Goal: Information Seeking & Learning: Learn about a topic

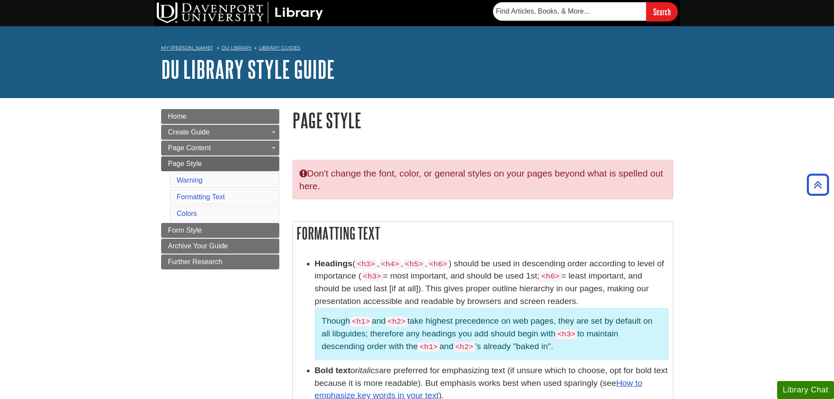
scroll to position [517, 0]
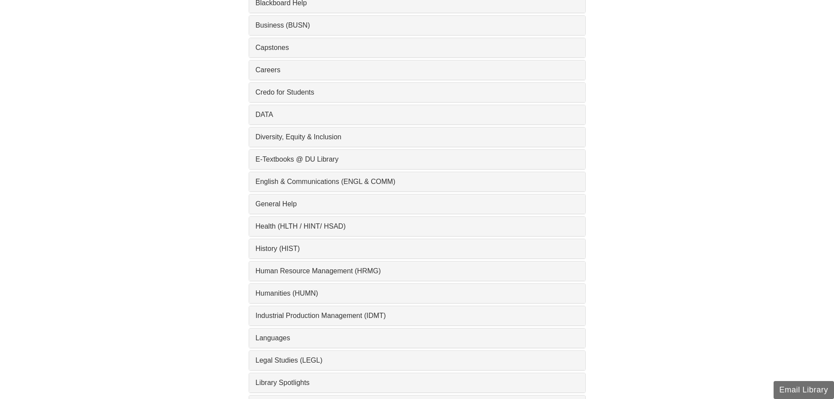
scroll to position [394, 0]
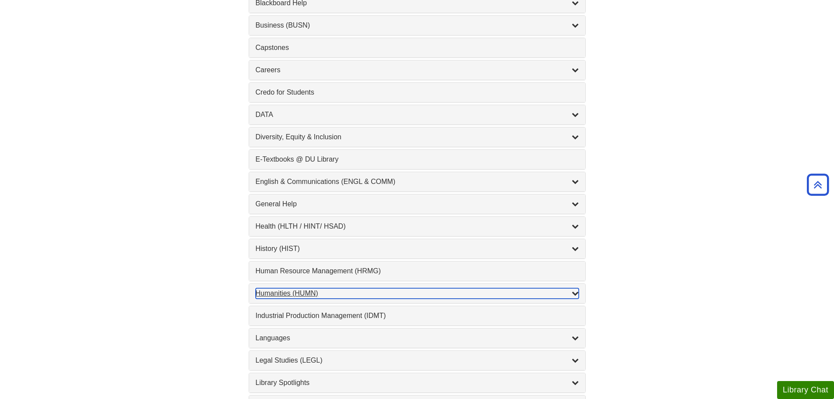
click at [297, 291] on div "Humanities (HUMN) , 2 guides" at bounding box center [417, 293] width 323 height 11
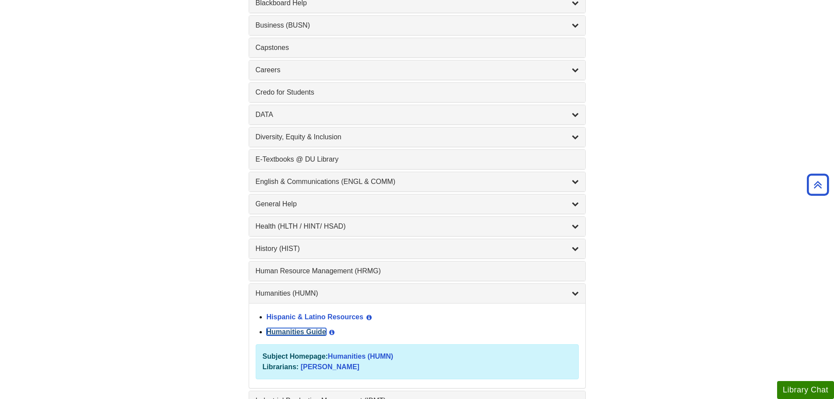
click at [324, 335] on link "Humanities Guide" at bounding box center [297, 331] width 60 height 7
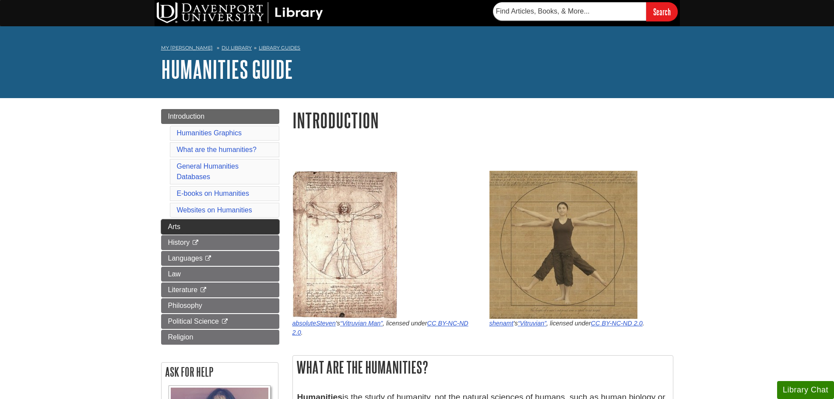
click at [265, 229] on link "Arts" at bounding box center [220, 226] width 118 height 15
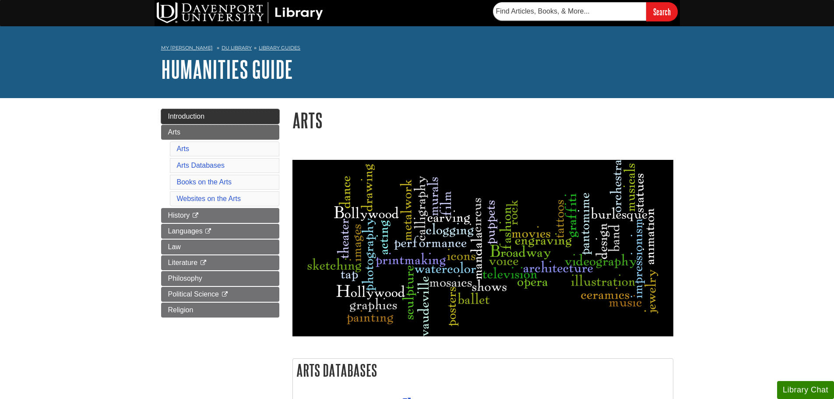
click at [186, 117] on span "Introduction" at bounding box center [186, 115] width 37 height 7
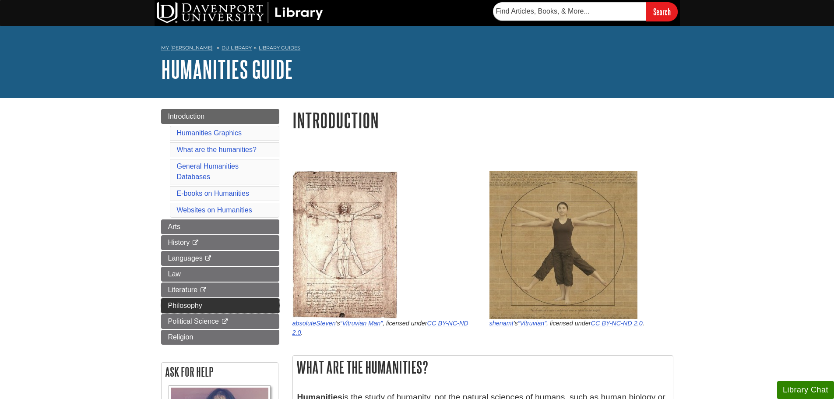
click at [215, 299] on link "Philosophy" at bounding box center [220, 305] width 118 height 15
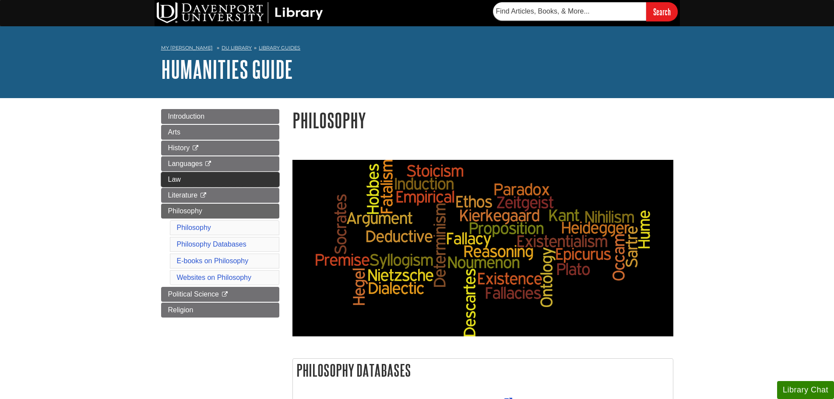
click at [221, 176] on link "Law" at bounding box center [220, 179] width 118 height 15
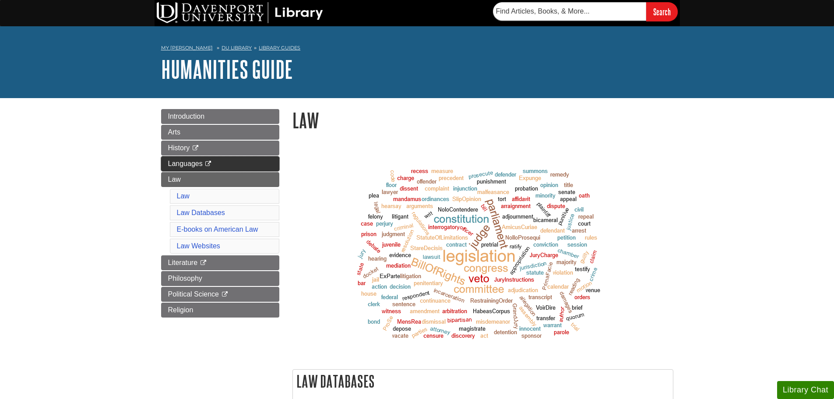
click at [222, 159] on link "Languages This link opens in a new window" at bounding box center [220, 163] width 118 height 15
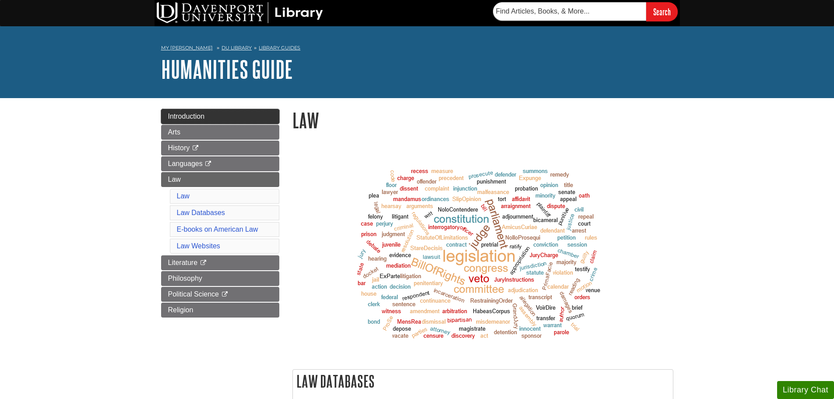
click at [211, 111] on link "Introduction" at bounding box center [220, 116] width 118 height 15
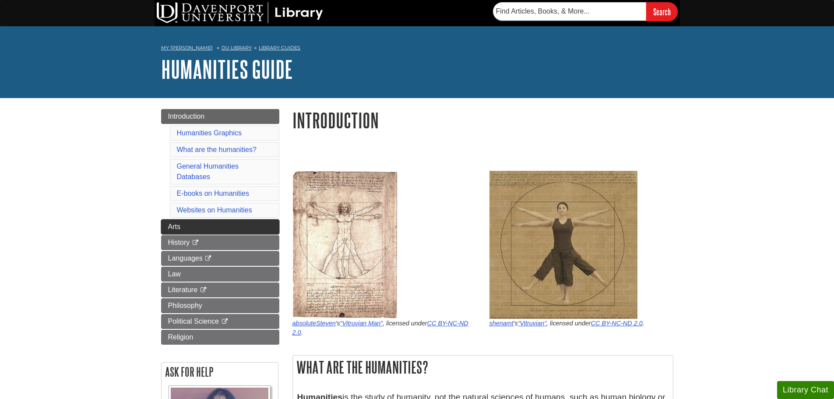
click at [165, 230] on link "Arts" at bounding box center [220, 226] width 118 height 15
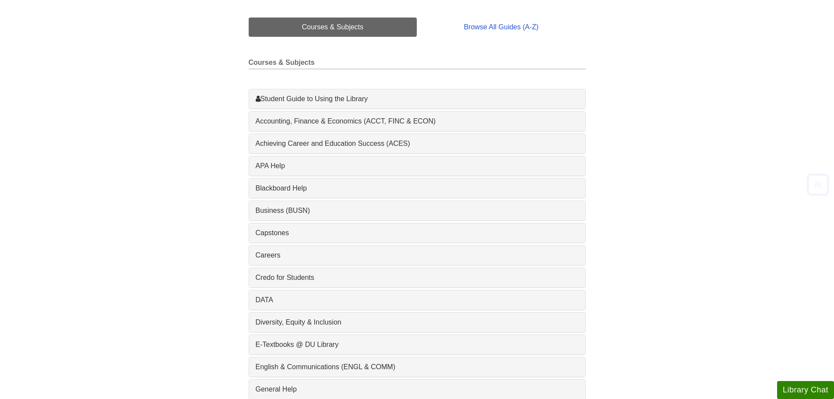
scroll to position [219, 0]
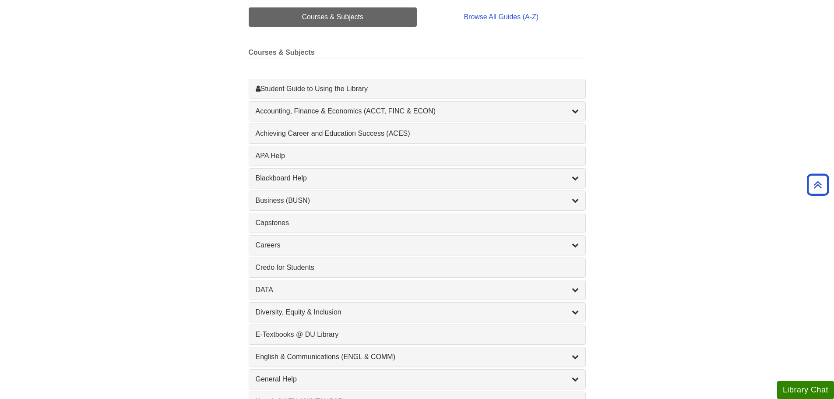
click at [278, 194] on div "Business (BUSN) , 9 guides" at bounding box center [417, 200] width 336 height 19
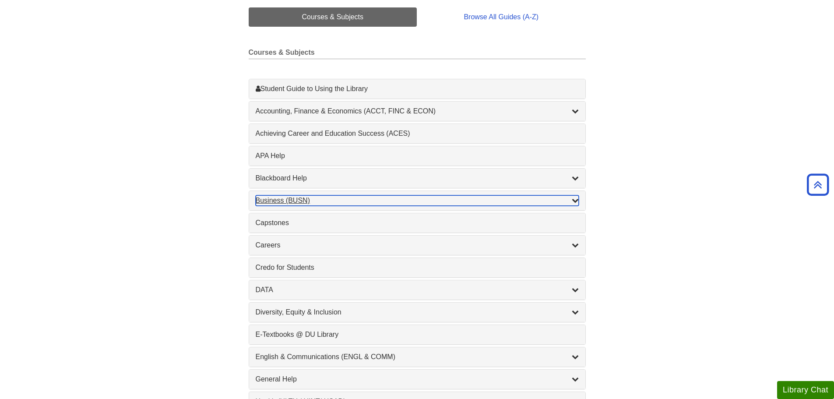
click at [282, 200] on div "Business (BUSN) , 9 guides" at bounding box center [417, 200] width 323 height 11
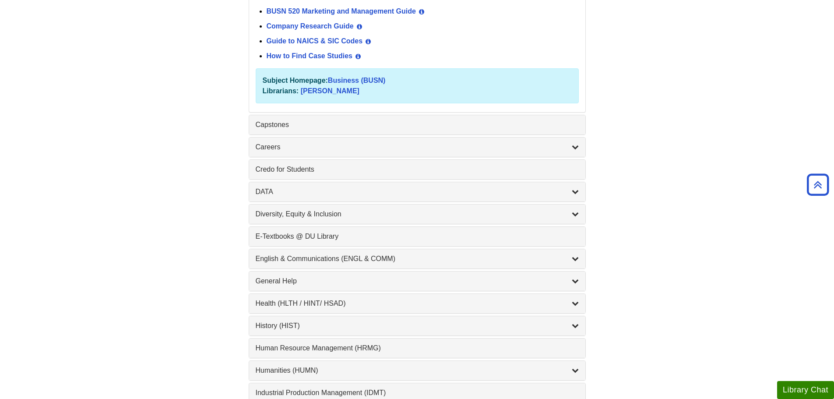
scroll to position [569, 0]
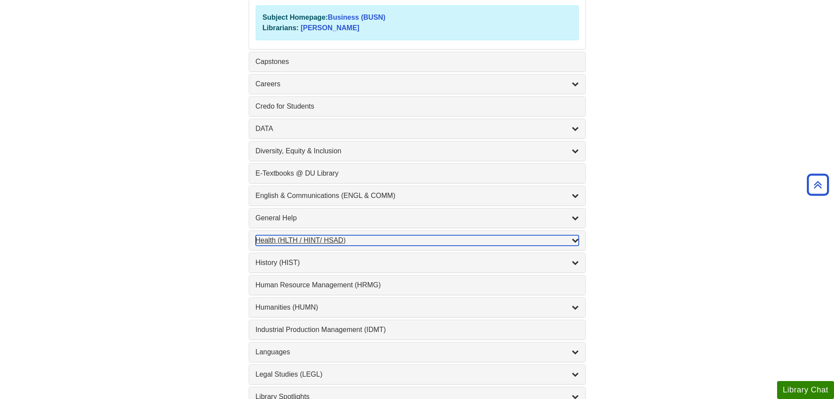
click at [279, 236] on div "Health (HLTH / HINT/ HSAD) , 12 guides" at bounding box center [417, 240] width 323 height 11
